Goal: Information Seeking & Learning: Find specific page/section

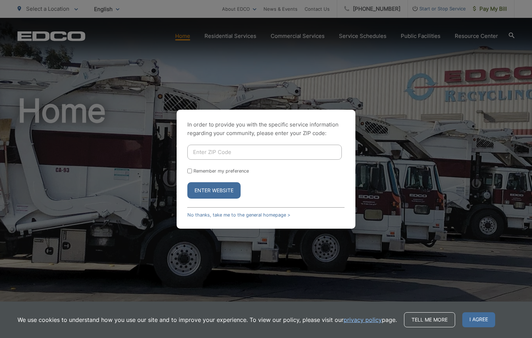
click at [202, 150] on input "Enter ZIP Code" at bounding box center [264, 152] width 154 height 15
type input "92082"
click at [207, 189] on button "Enter Website" at bounding box center [213, 190] width 53 height 16
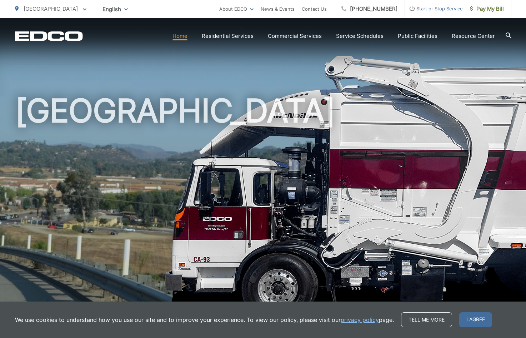
click at [508, 34] on icon at bounding box center [509, 36] width 6 height 6
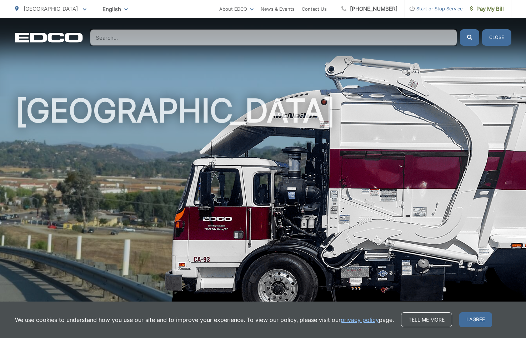
click at [122, 38] on input "Search" at bounding box center [273, 37] width 367 height 16
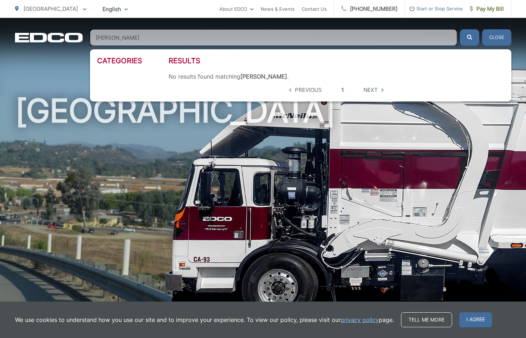
type input "[PERSON_NAME]"
click at [470, 38] on button "submit" at bounding box center [469, 37] width 19 height 16
drag, startPoint x: 126, startPoint y: 38, endPoint x: 77, endPoint y: 34, distance: 49.9
click at [77, 34] on div "EDCO Logo Home Residential Services Curbside Pickup Recycling Organic Recycling…" at bounding box center [263, 37] width 497 height 16
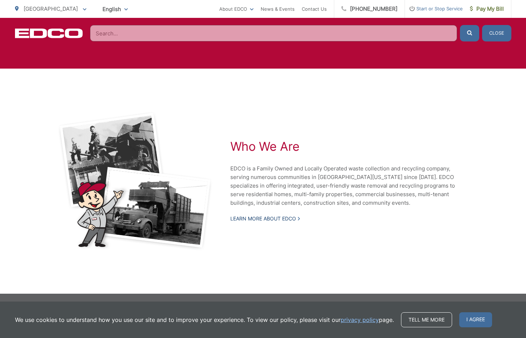
scroll to position [1532, 0]
click at [286, 219] on link "Learn More About EDCO" at bounding box center [265, 218] width 70 height 6
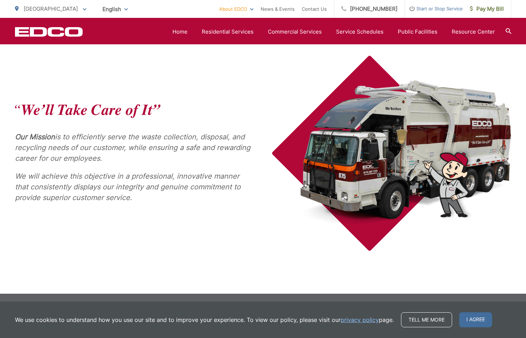
scroll to position [277, 0]
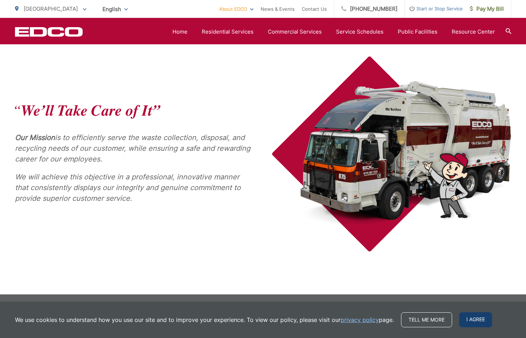
click at [469, 318] on span "I agree" at bounding box center [476, 319] width 33 height 15
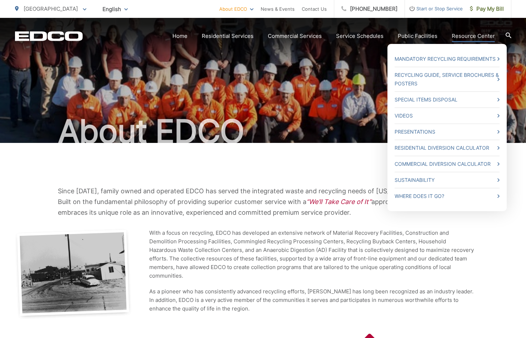
scroll to position [0, 0]
click at [421, 130] on link "Presentations" at bounding box center [447, 132] width 105 height 9
